Goal: Task Accomplishment & Management: Use online tool/utility

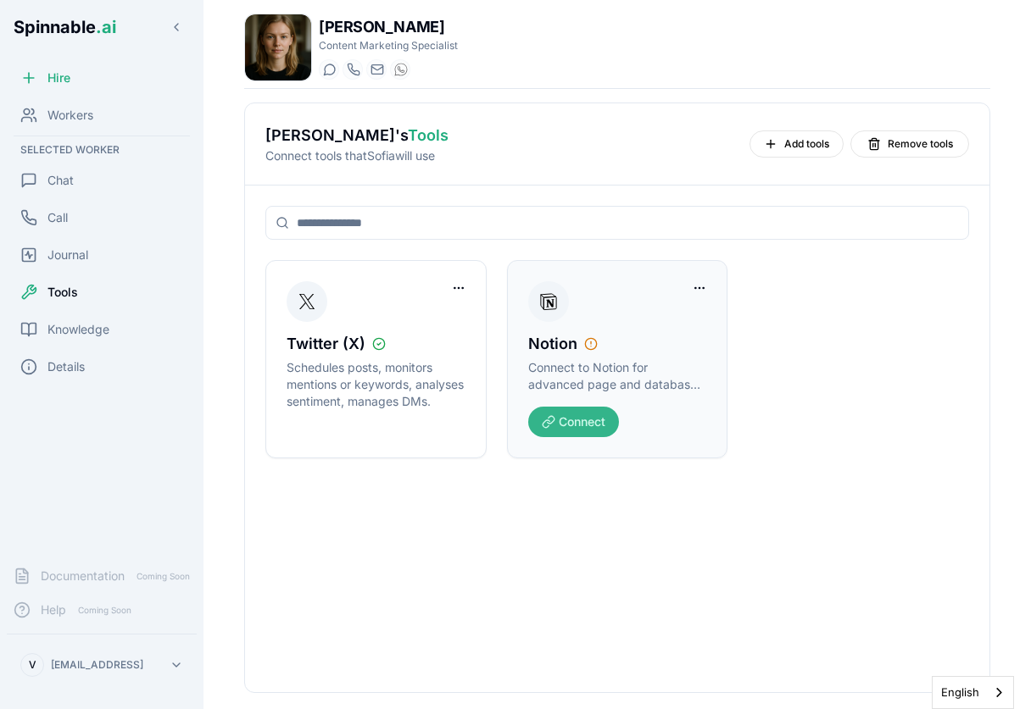
click at [570, 437] on button "Connect" at bounding box center [573, 422] width 91 height 31
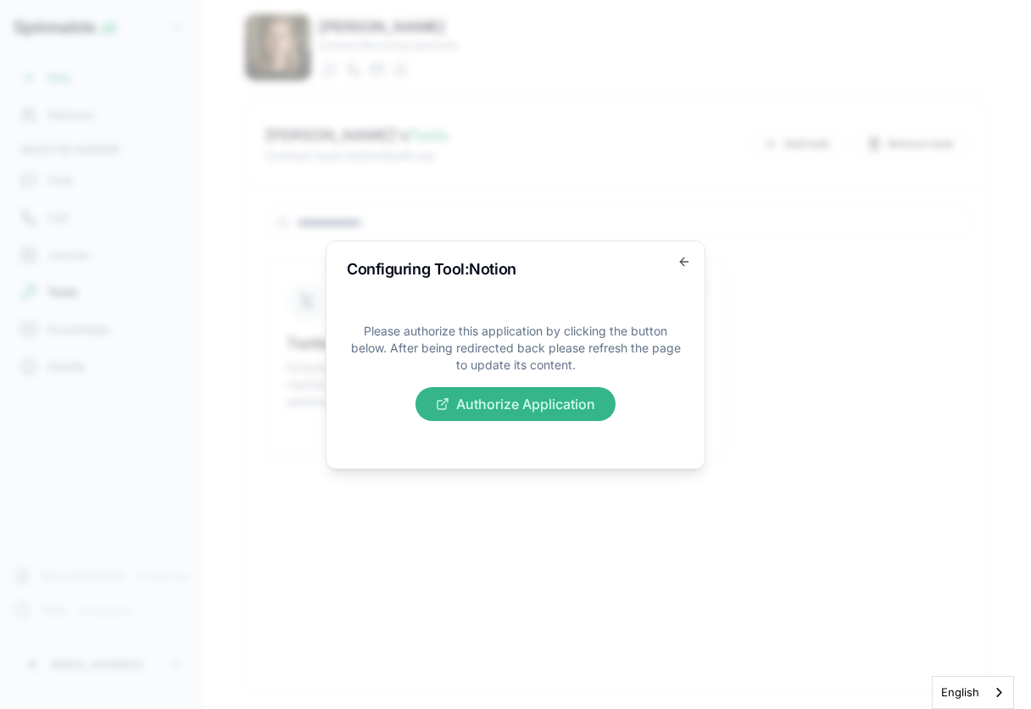
click at [584, 406] on button "Authorize Application" at bounding box center [515, 404] width 200 height 34
click at [684, 252] on div "Configuring Tool: Notion Please authorize this application by clicking the butt…" at bounding box center [515, 355] width 380 height 229
click at [682, 264] on icon "button" at bounding box center [682, 262] width 4 height 8
